Goal: Navigation & Orientation: Find specific page/section

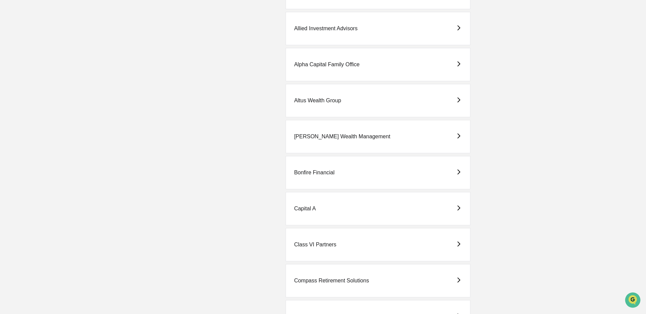
scroll to position [170, 0]
click at [305, 207] on div "Capital A" at bounding box center [305, 207] width 22 height 6
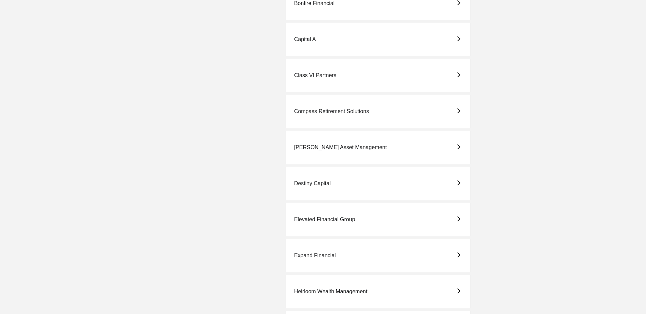
scroll to position [339, 0]
click at [300, 182] on div "Destiny Capital" at bounding box center [312, 182] width 37 height 6
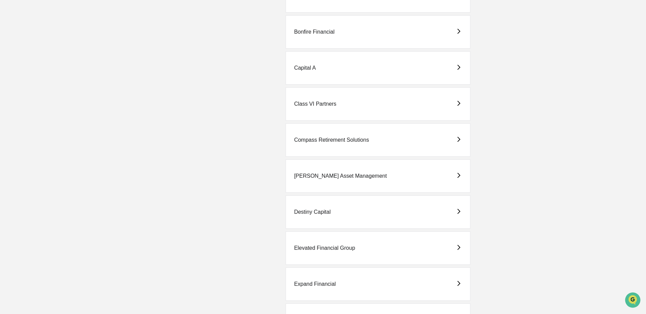
scroll to position [373, 0]
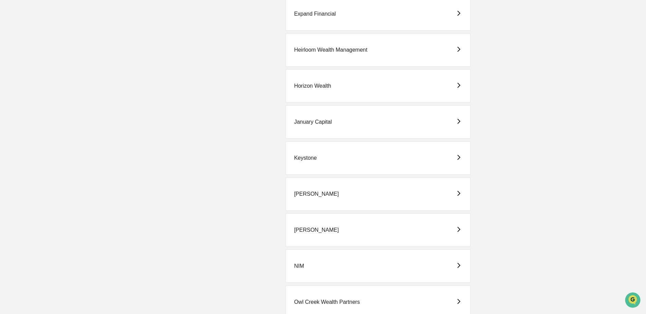
scroll to position [713, 0]
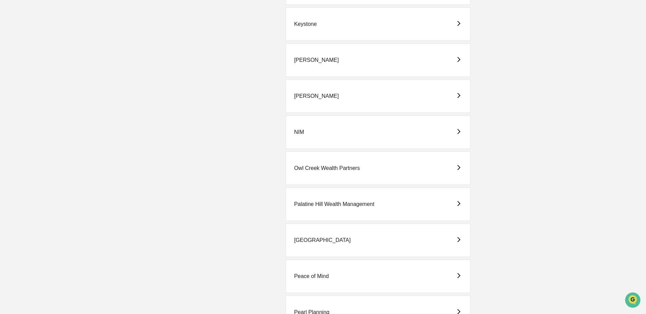
click at [308, 207] on div "Palatine Hill Wealth Management" at bounding box center [334, 204] width 80 height 6
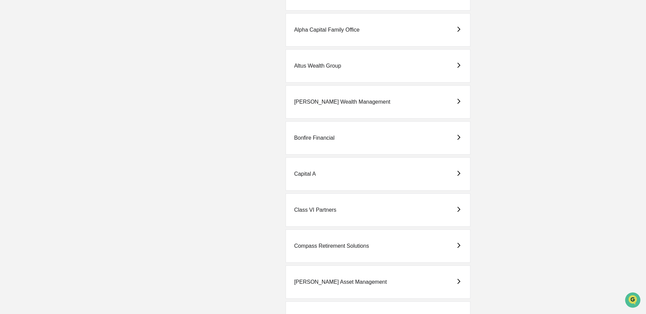
scroll to position [204, 0]
click at [333, 246] on div "Compass Retirement Solutions" at bounding box center [331, 245] width 75 height 6
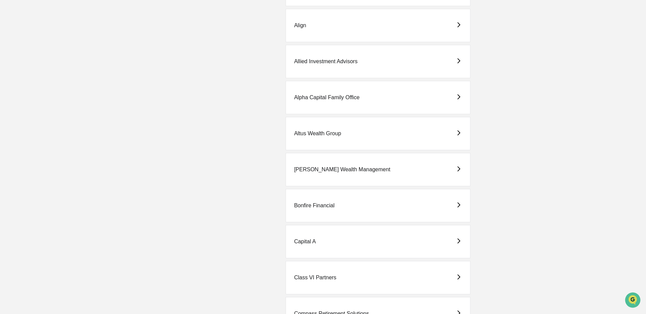
click at [325, 176] on div "[PERSON_NAME] Wealth Management" at bounding box center [377, 169] width 185 height 33
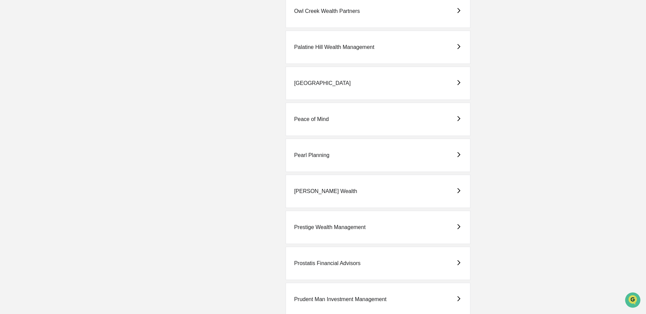
scroll to position [916, 0]
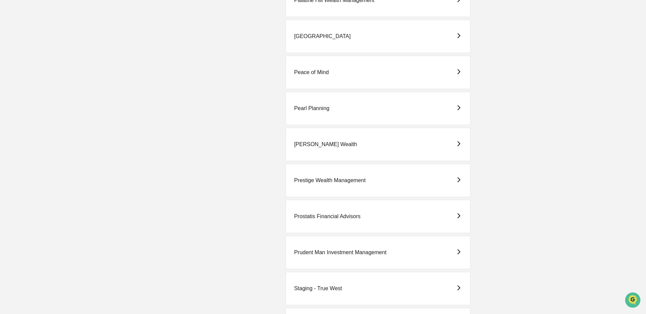
click at [327, 143] on div "[PERSON_NAME] Wealth" at bounding box center [325, 144] width 63 height 6
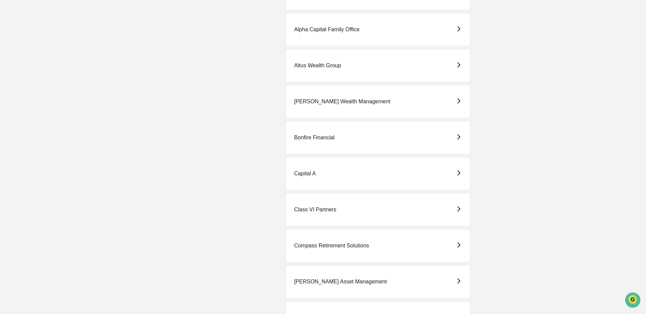
click at [323, 176] on div "Capital A" at bounding box center [377, 173] width 185 height 33
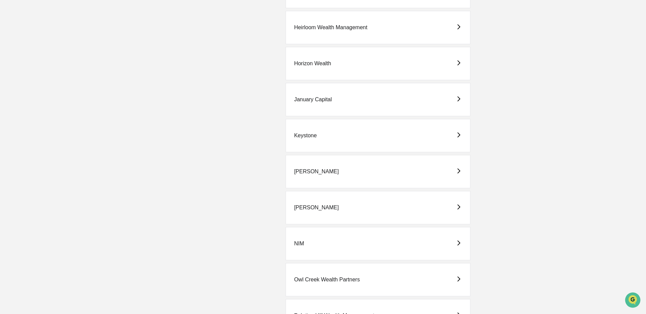
scroll to position [611, 0]
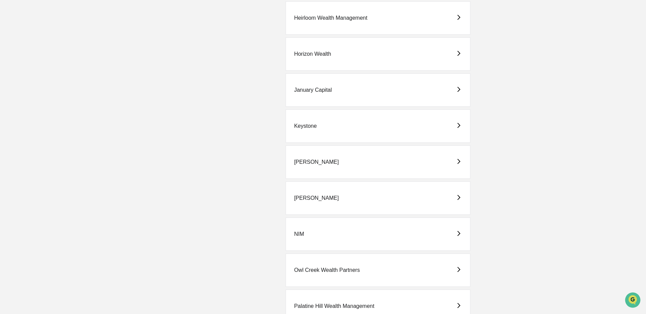
click at [297, 192] on div "[PERSON_NAME]" at bounding box center [377, 197] width 185 height 33
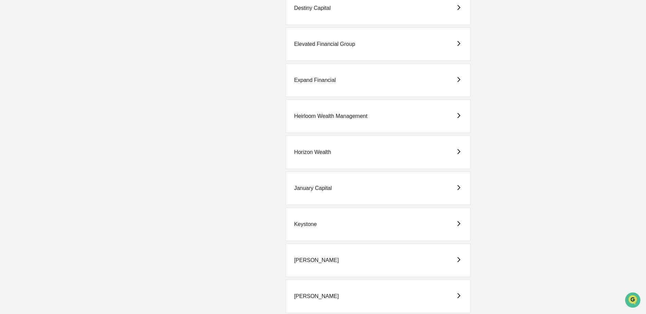
scroll to position [713, 0]
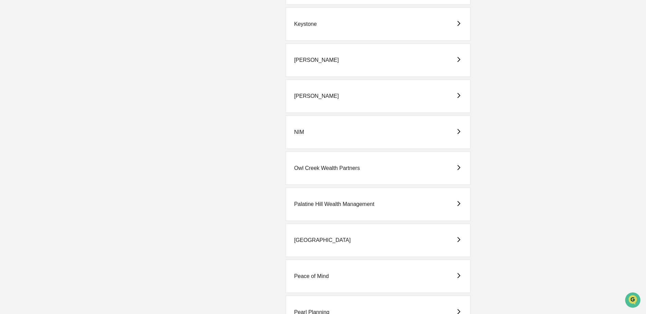
click at [324, 165] on div "Owl Creek Wealth Partners" at bounding box center [327, 168] width 66 height 6
